Goal: Transaction & Acquisition: Download file/media

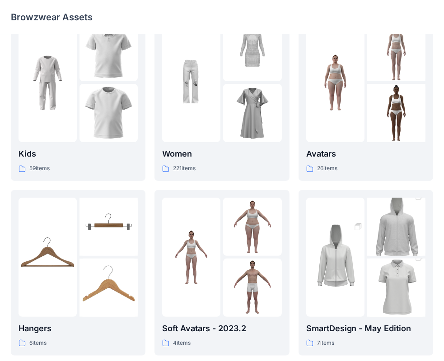
scroll to position [14, 0]
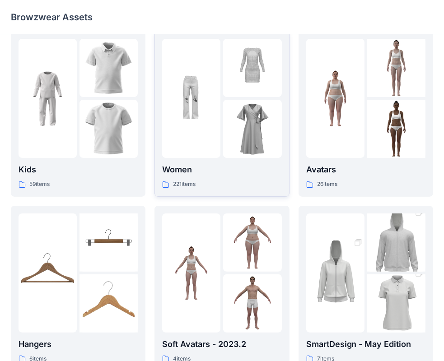
click at [243, 106] on img at bounding box center [252, 129] width 58 height 58
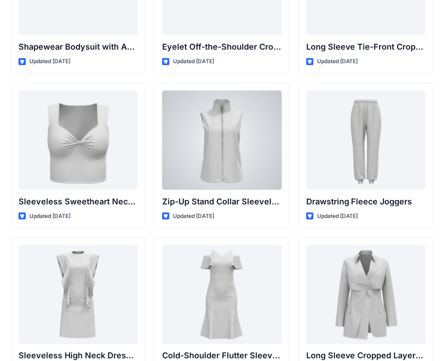
scroll to position [3057, 0]
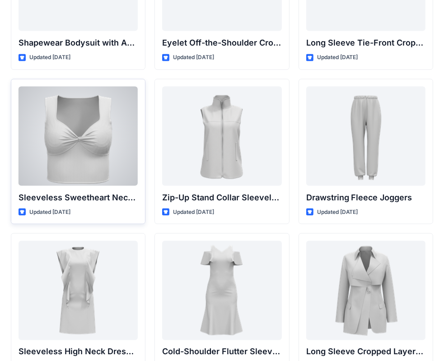
click at [73, 135] on div at bounding box center [77, 136] width 119 height 99
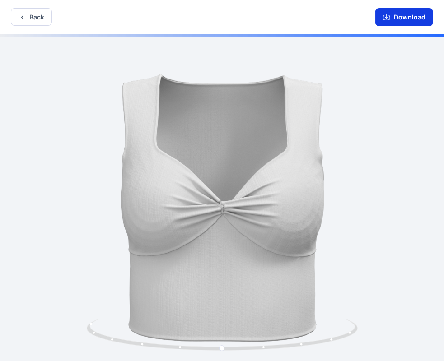
click at [418, 13] on button "Download" at bounding box center [404, 17] width 58 height 18
click at [375, 8] on button "Download" at bounding box center [404, 17] width 58 height 18
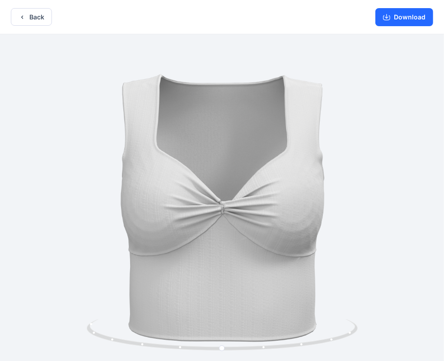
click at [375, 8] on button "Download" at bounding box center [404, 17] width 58 height 18
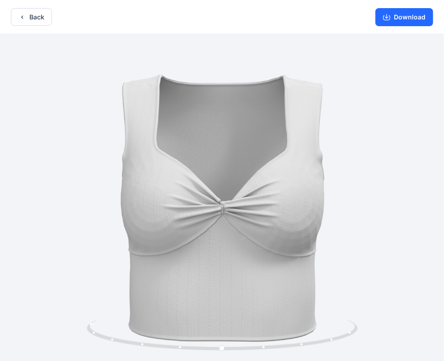
click at [375, 8] on button "Download" at bounding box center [404, 17] width 58 height 18
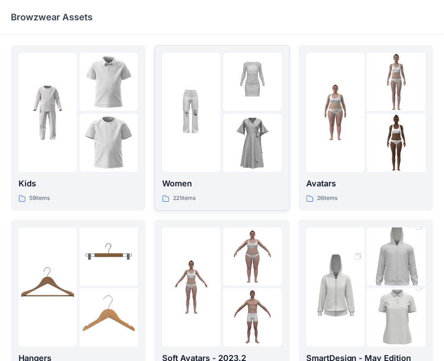
click at [210, 148] on div at bounding box center [191, 112] width 58 height 119
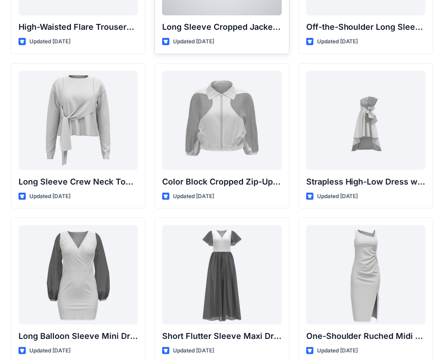
scroll to position [137, 0]
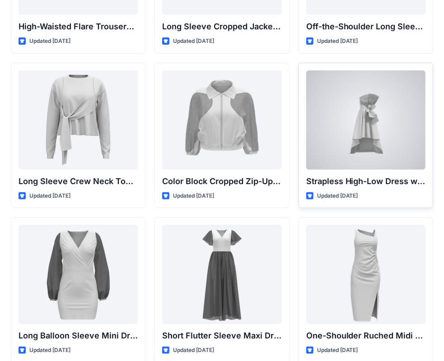
click at [362, 135] on div at bounding box center [365, 119] width 119 height 99
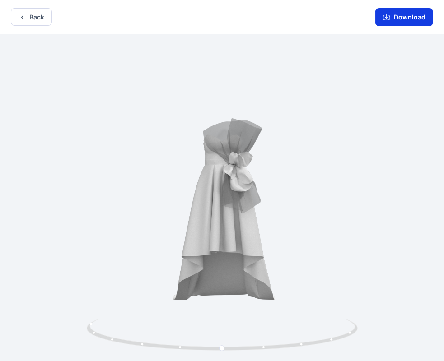
click at [390, 14] on icon "button" at bounding box center [386, 17] width 7 height 7
click at [403, 18] on button "Download" at bounding box center [404, 17] width 58 height 18
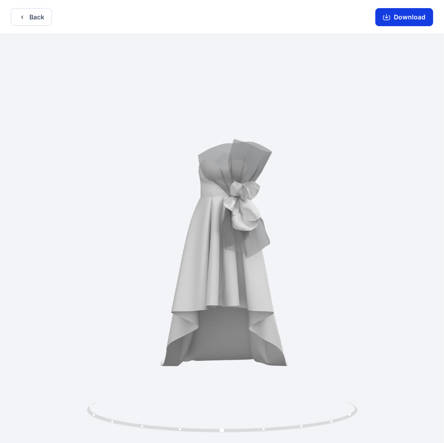
click at [406, 20] on button "Download" at bounding box center [404, 17] width 58 height 18
click at [400, 20] on button "Download" at bounding box center [404, 17] width 58 height 18
click at [404, 18] on button "Download" at bounding box center [404, 17] width 58 height 18
